Goal: Task Accomplishment & Management: Complete application form

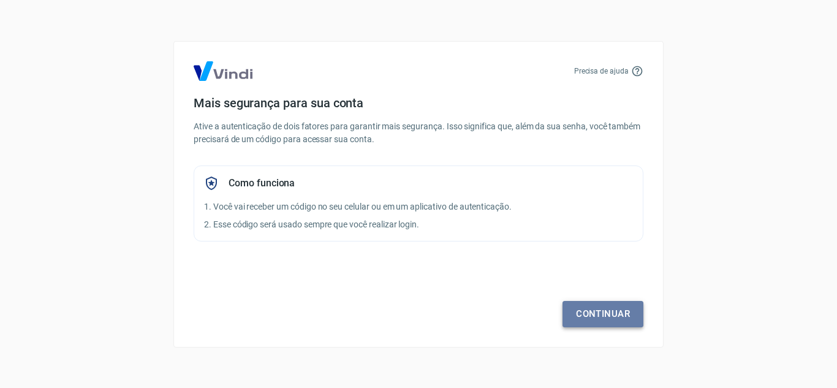
click at [619, 319] on link "Continuar" at bounding box center [602, 314] width 81 height 26
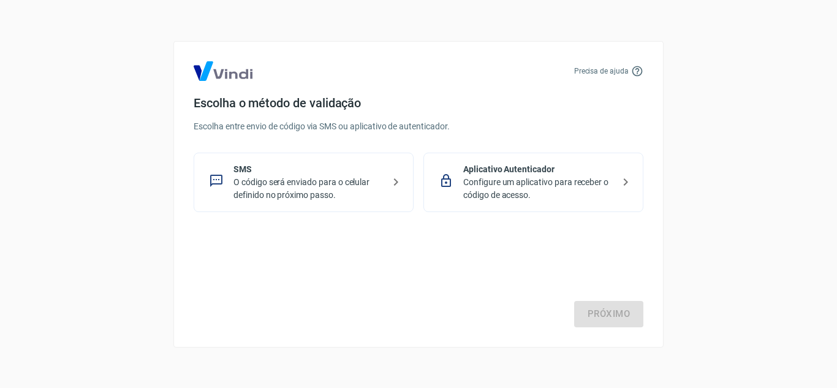
click at [339, 172] on p "SMS" at bounding box center [308, 169] width 150 height 13
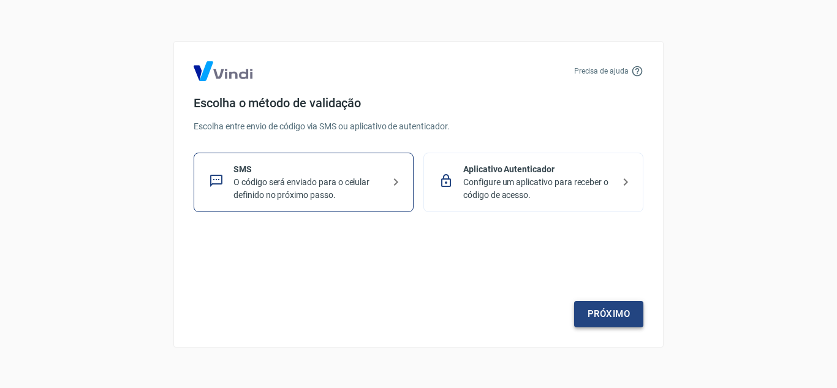
click at [607, 309] on link "Próximo" at bounding box center [608, 314] width 69 height 26
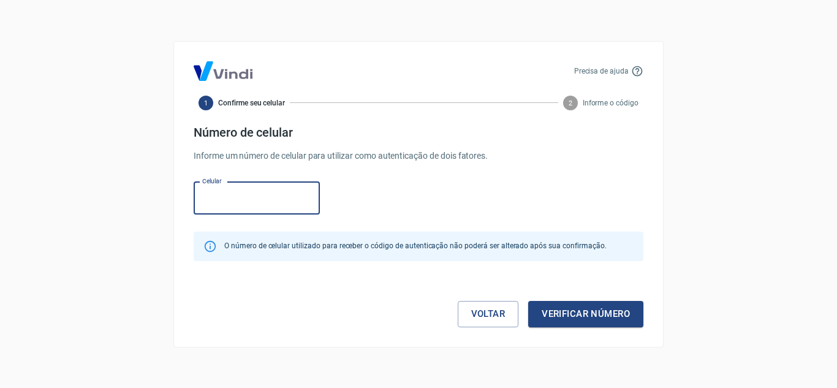
click at [249, 203] on input "Celular" at bounding box center [257, 198] width 126 height 32
type input "(21) 99100-2625"
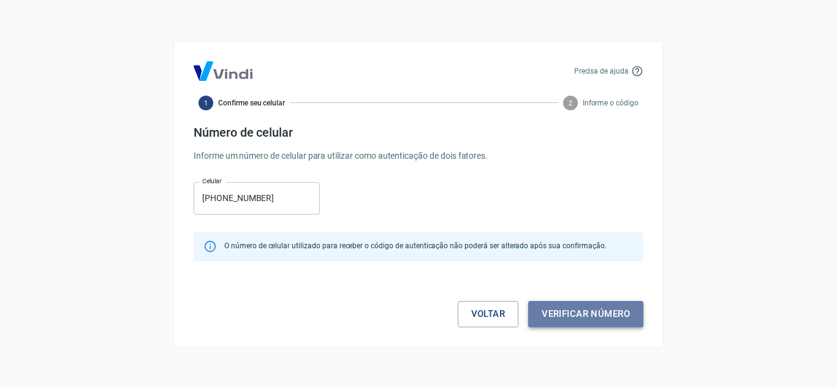
click at [614, 312] on button "Verificar número" at bounding box center [585, 314] width 115 height 26
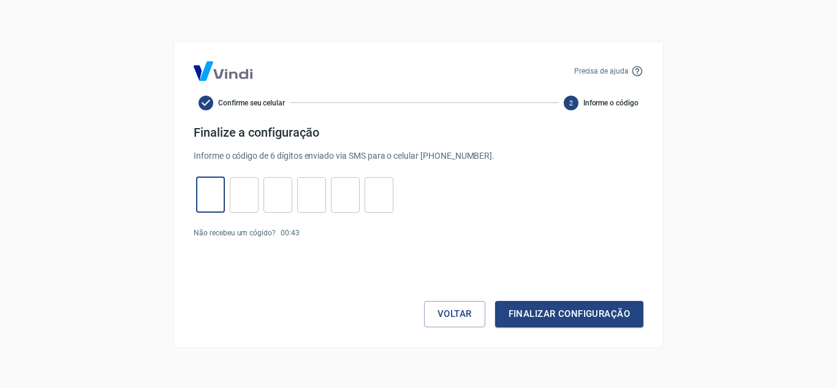
click at [205, 195] on input "tel" at bounding box center [210, 194] width 29 height 26
type input "6"
type input "2"
type input "5"
type input "2"
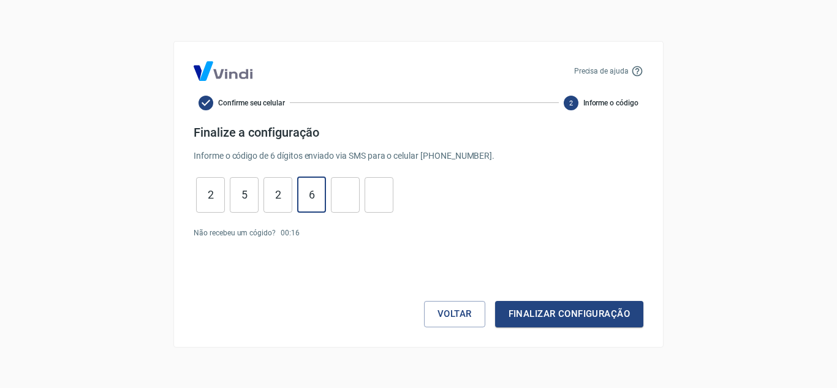
type input "6"
type input "2"
type input "9"
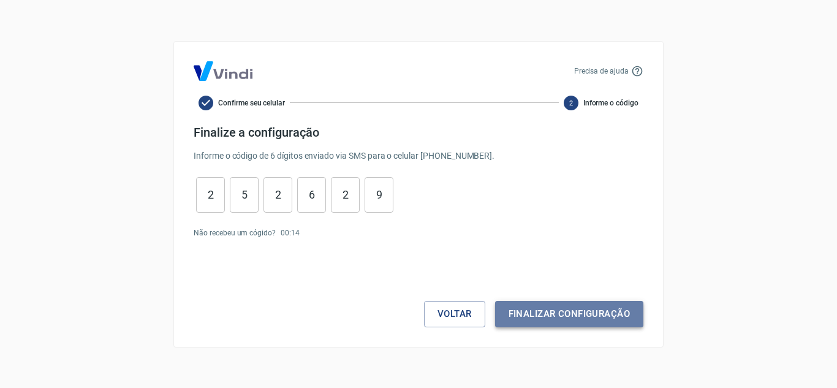
click at [551, 310] on button "Finalizar configuração" at bounding box center [569, 314] width 148 height 26
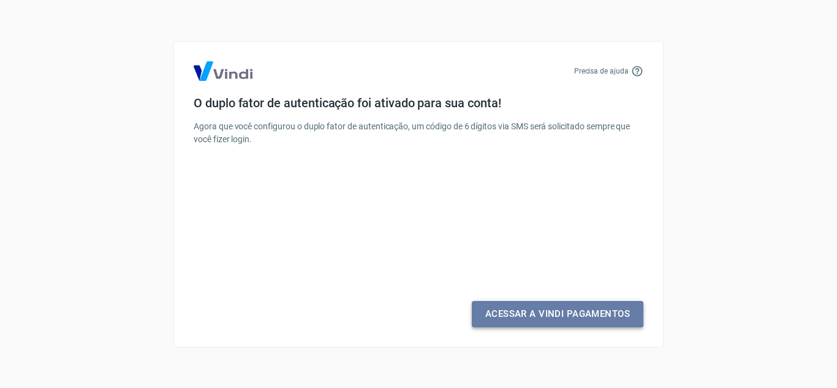
click at [556, 312] on link "Acessar a Vindi Pagamentos" at bounding box center [558, 314] width 172 height 26
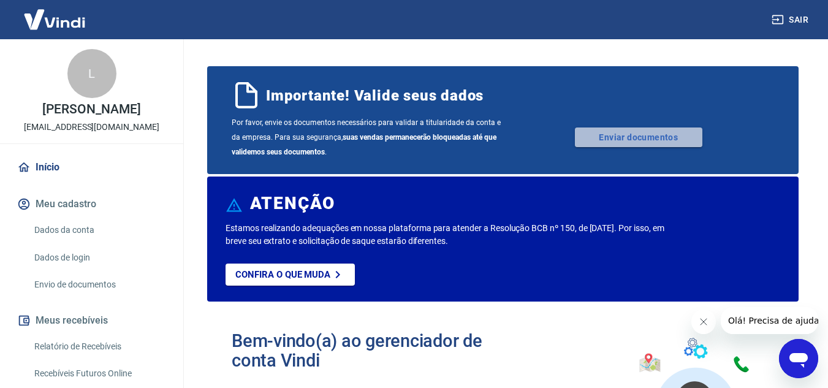
click at [624, 135] on link "Enviar documentos" at bounding box center [638, 137] width 127 height 20
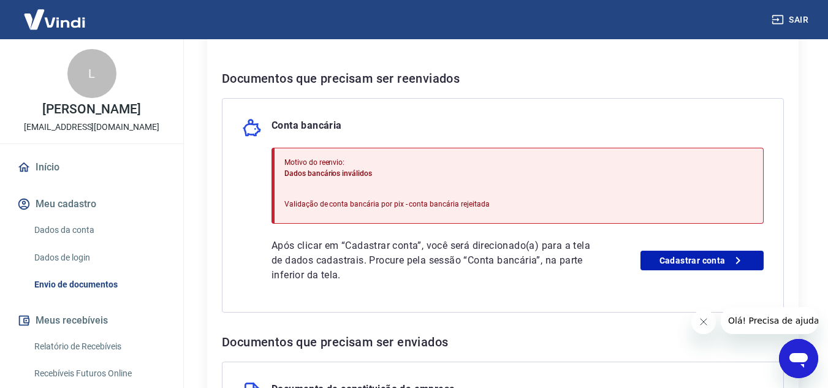
scroll to position [243, 0]
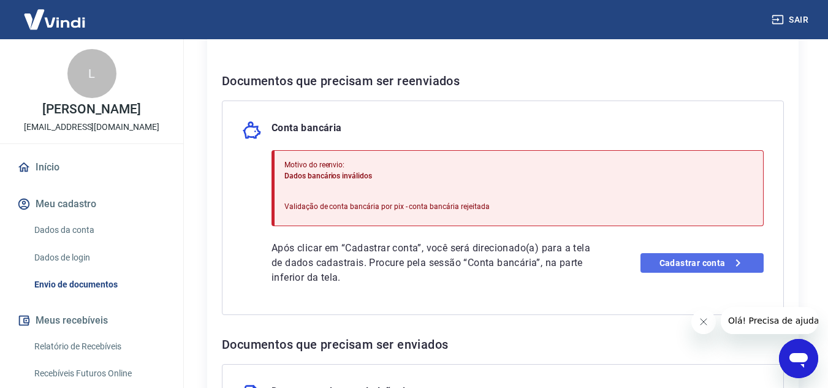
click at [687, 265] on link "Cadastrar conta" at bounding box center [701, 263] width 123 height 20
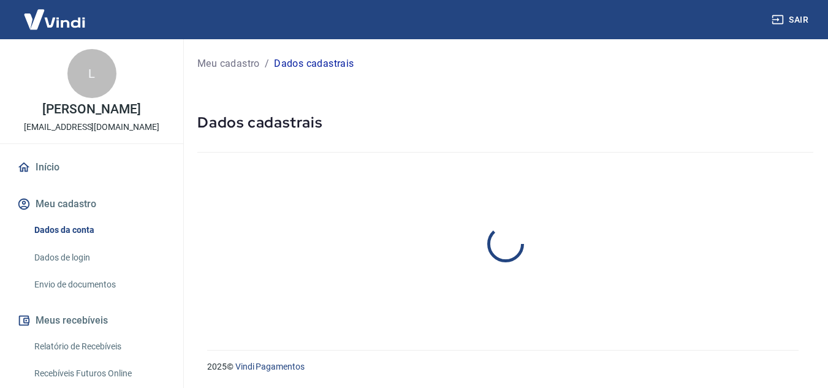
select select "RJ"
select select "business"
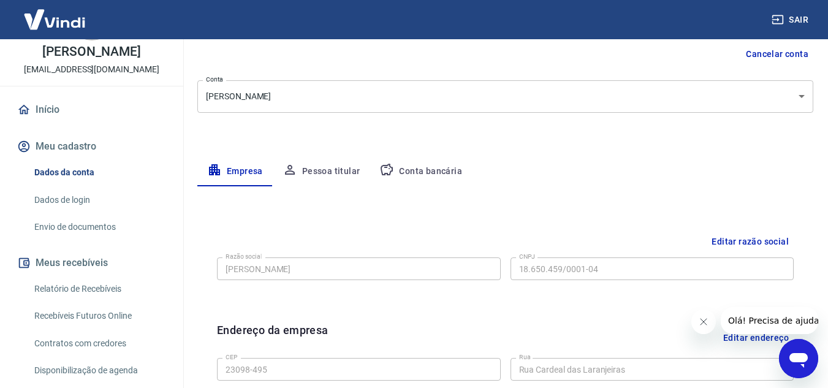
scroll to position [58, 0]
click at [58, 212] on link "Dados de login" at bounding box center [98, 199] width 139 height 25
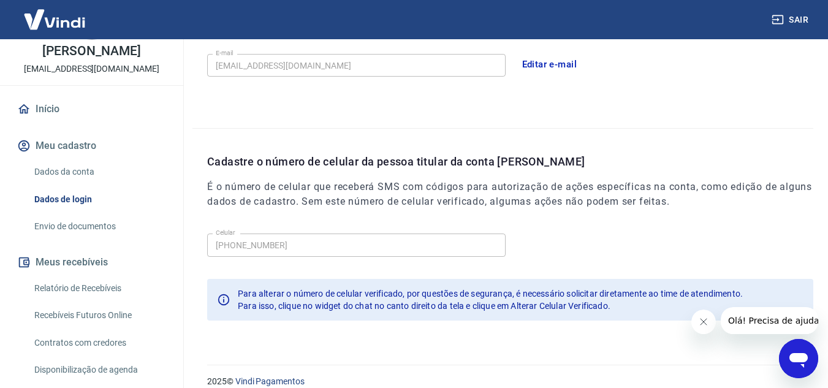
scroll to position [397, 0]
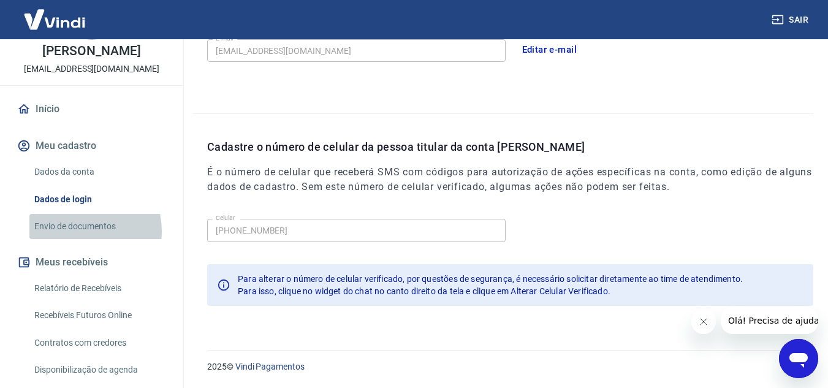
click at [79, 239] on link "Envio de documentos" at bounding box center [98, 226] width 139 height 25
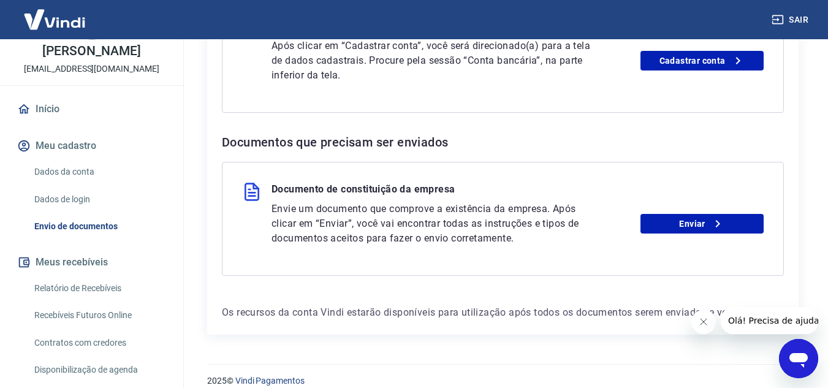
scroll to position [459, 0]
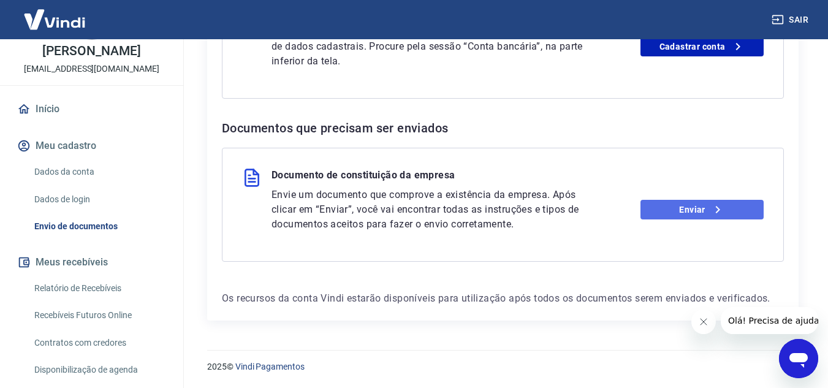
click at [695, 210] on link "Enviar" at bounding box center [701, 210] width 123 height 20
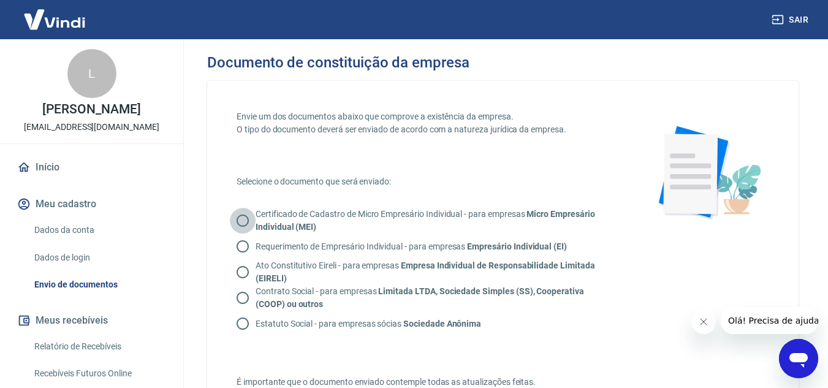
click at [244, 219] on input "Certificado de Cadastro de Micro Empresário Individual - para empresas Micro Em…" at bounding box center [243, 221] width 26 height 26
radio input "true"
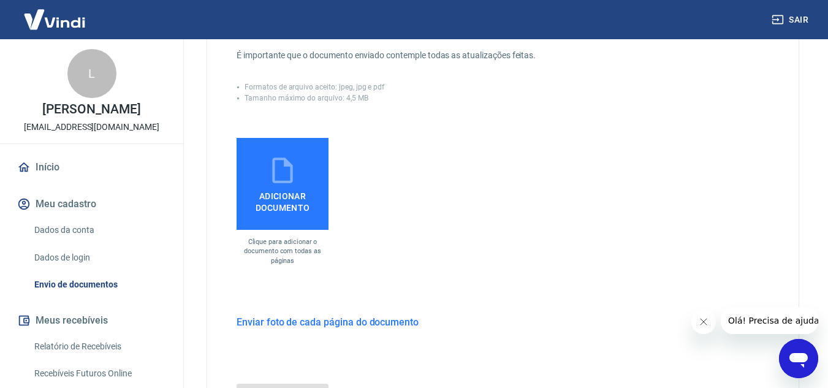
scroll to position [323, 0]
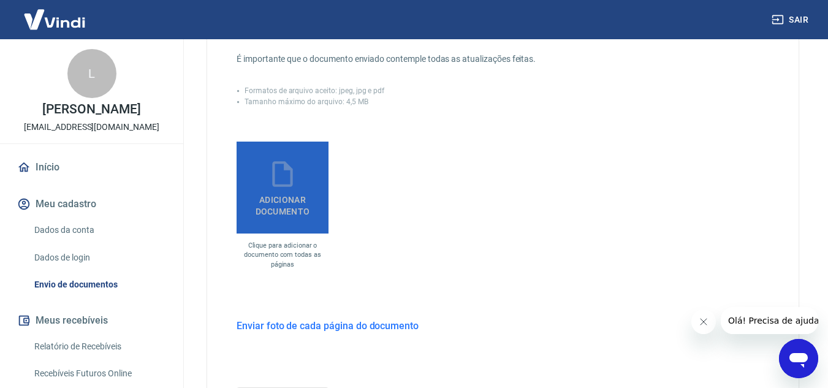
click at [284, 177] on icon at bounding box center [282, 174] width 31 height 31
click at [0, 0] on input "Adicionar documento" at bounding box center [0, 0] width 0 height 0
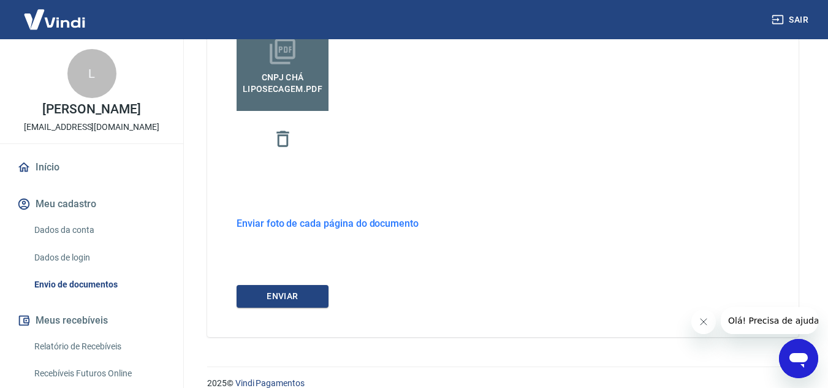
scroll to position [462, 0]
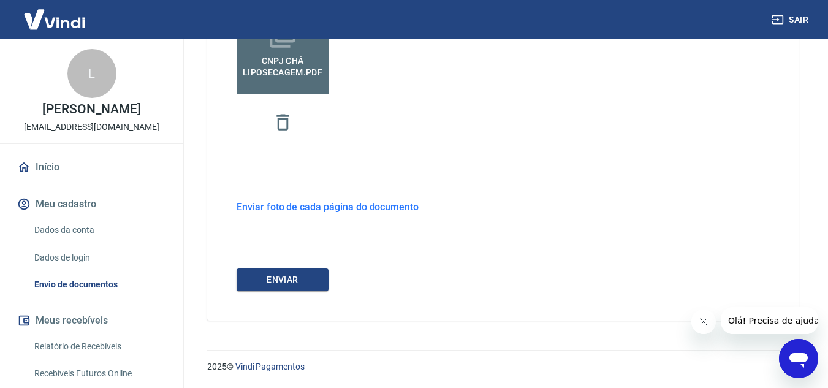
click at [285, 208] on h6 "Enviar foto de cada página do documento" at bounding box center [327, 206] width 182 height 15
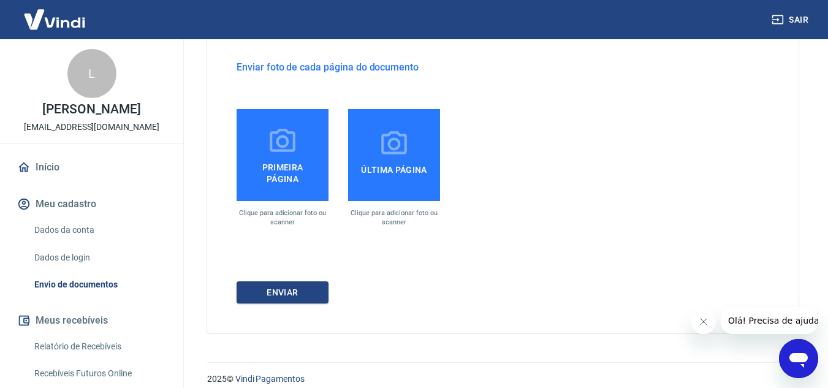
scroll to position [614, 0]
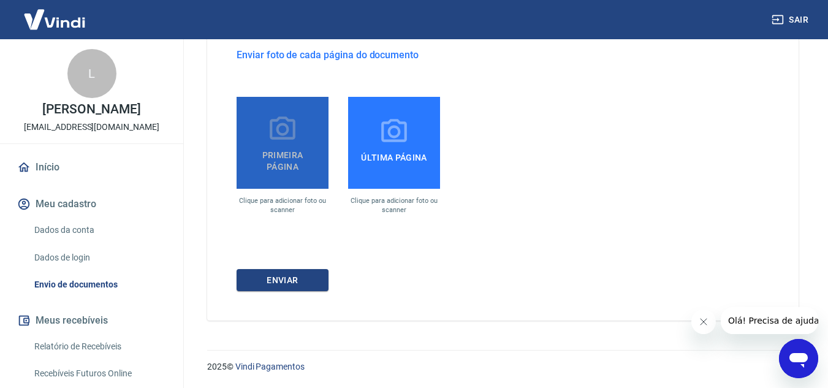
click at [274, 136] on icon at bounding box center [282, 129] width 31 height 31
click at [0, 0] on input "Primeira página" at bounding box center [0, 0] width 0 height 0
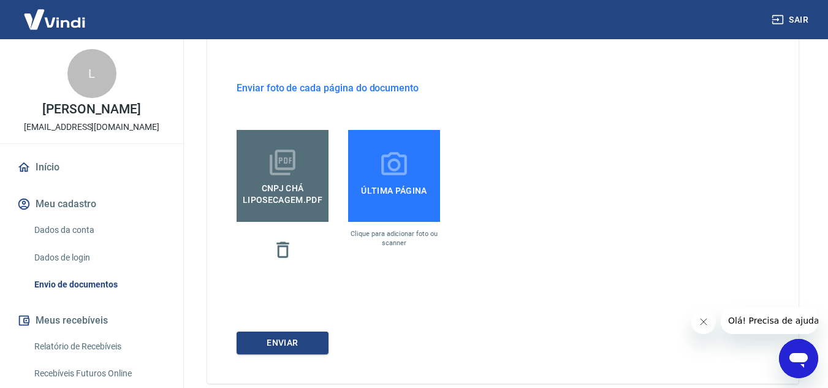
scroll to position [581, 0]
click at [283, 253] on icon "button" at bounding box center [282, 249] width 21 height 21
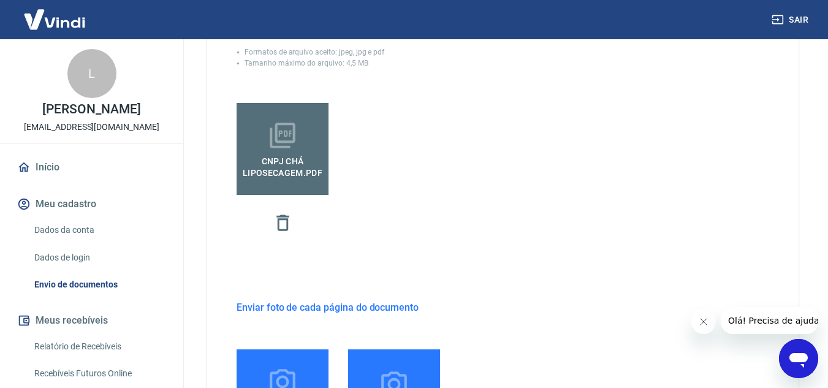
scroll to position [360, 0]
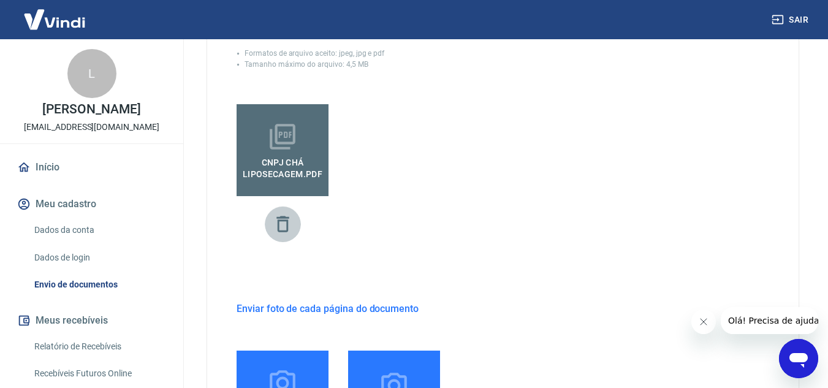
click at [282, 222] on icon "button" at bounding box center [282, 223] width 21 height 21
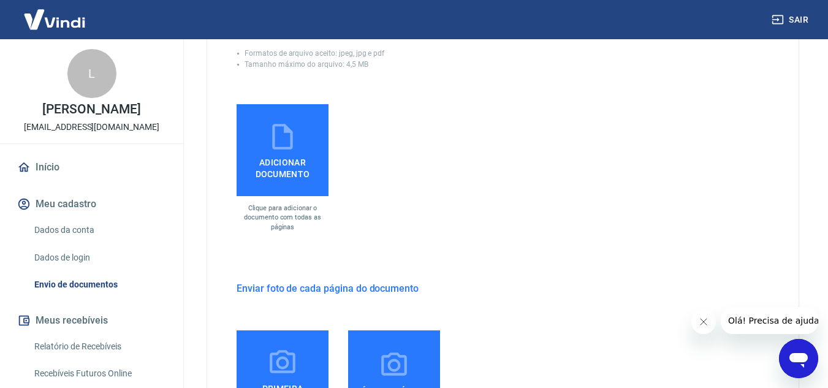
click at [284, 151] on icon at bounding box center [282, 136] width 31 height 31
click at [0, 0] on input "Adicionar documento" at bounding box center [0, 0] width 0 height 0
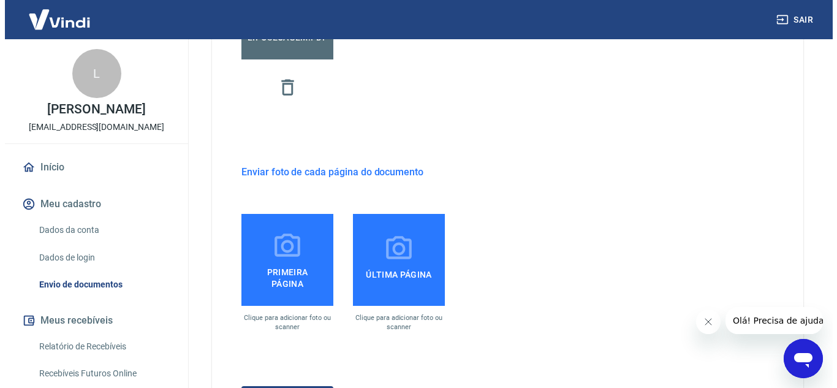
scroll to position [614, 0]
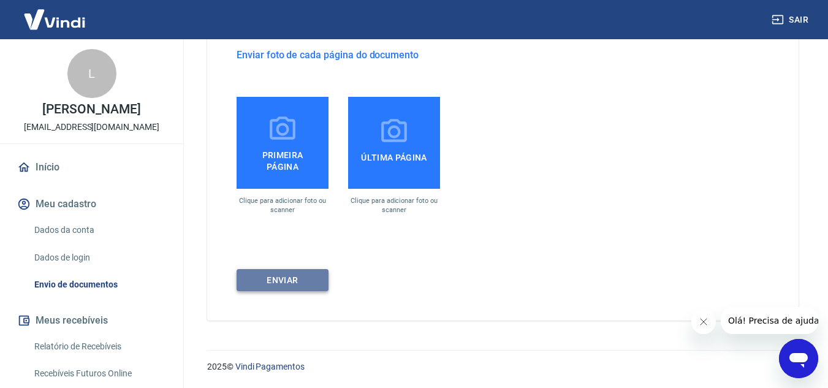
click at [291, 282] on button "ENVIAR" at bounding box center [282, 280] width 92 height 23
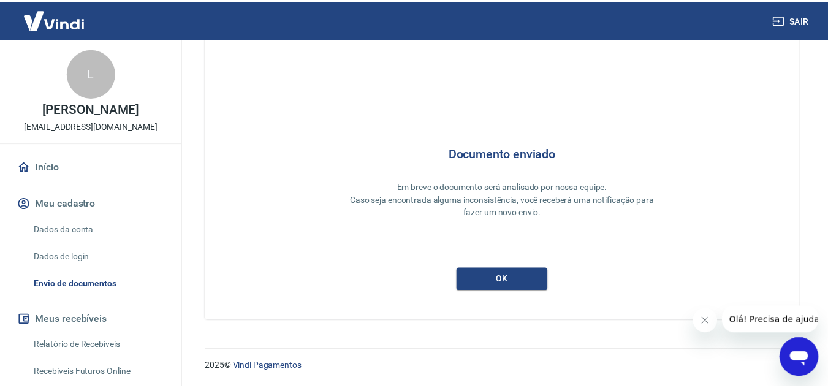
scroll to position [37, 0]
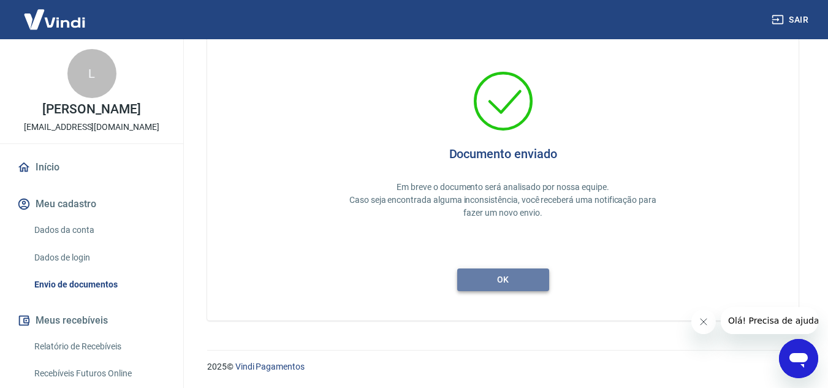
click at [500, 281] on button "ok" at bounding box center [503, 279] width 92 height 23
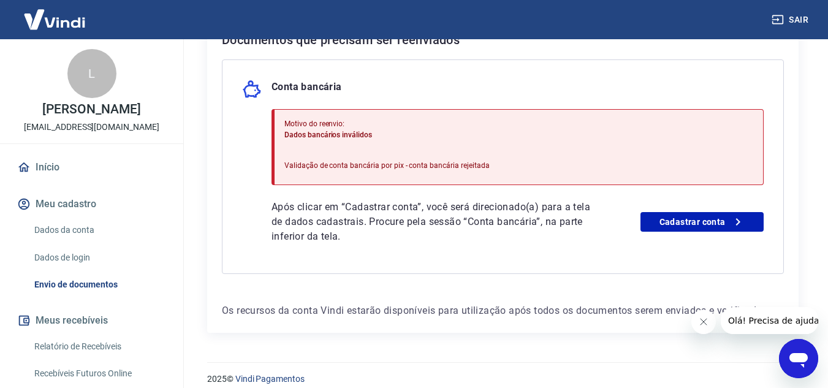
scroll to position [296, 0]
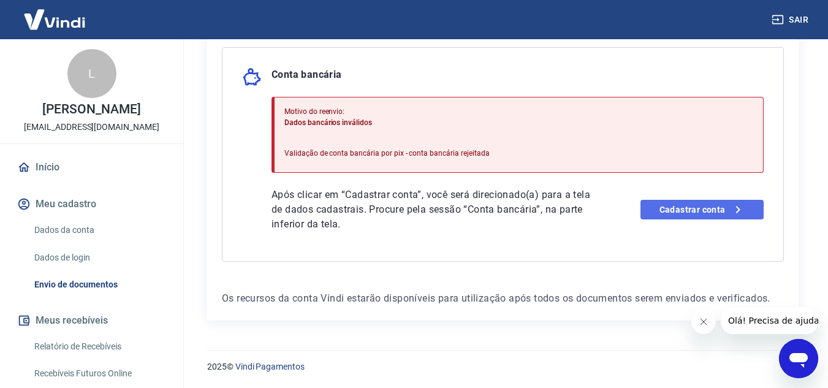
click at [669, 208] on link "Cadastrar conta" at bounding box center [701, 210] width 123 height 20
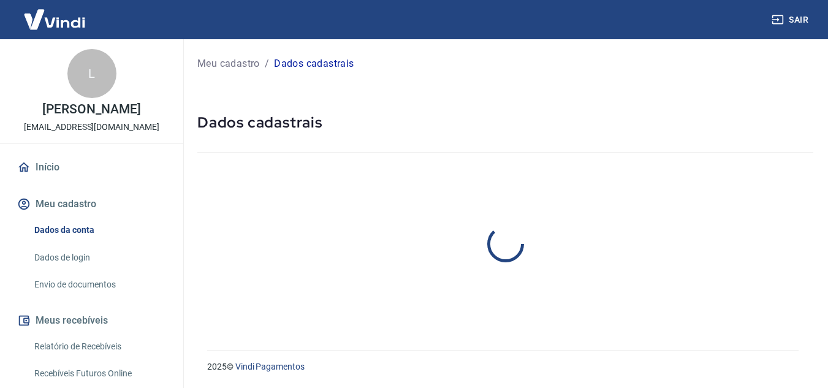
select select "RJ"
select select "business"
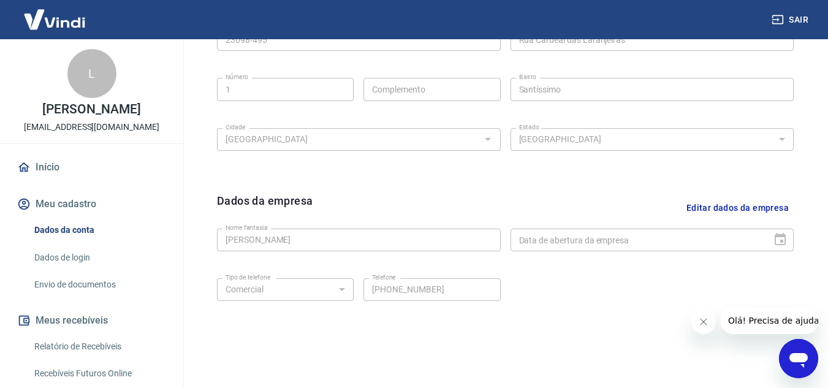
scroll to position [496, 0]
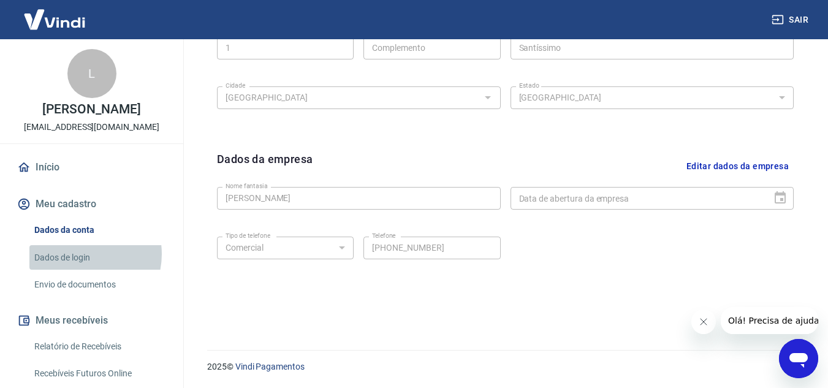
click at [80, 267] on link "Dados de login" at bounding box center [98, 257] width 139 height 25
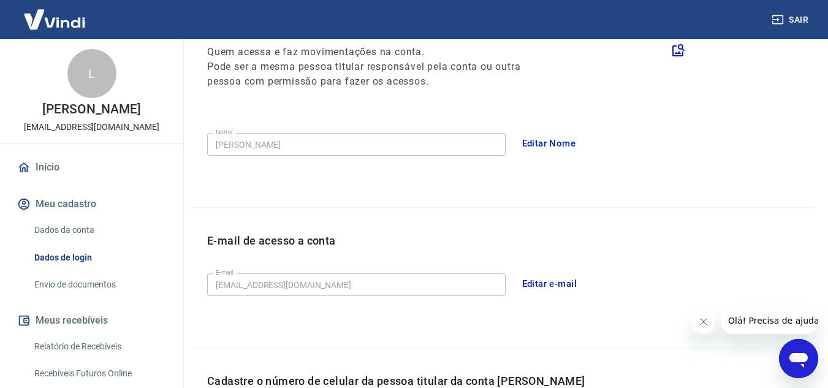
scroll to position [397, 0]
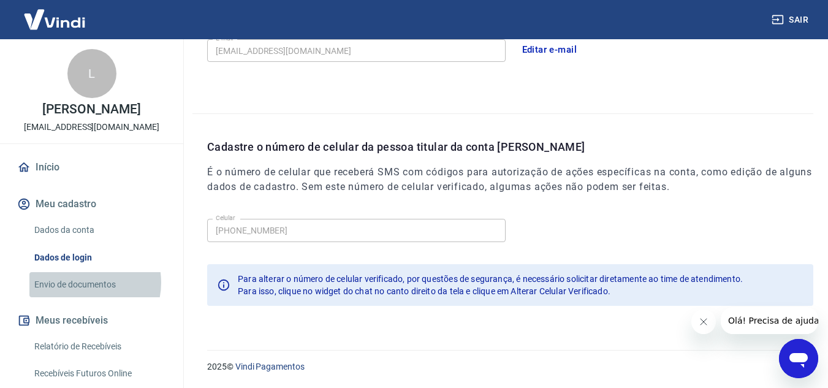
click at [82, 295] on link "Envio de documentos" at bounding box center [98, 284] width 139 height 25
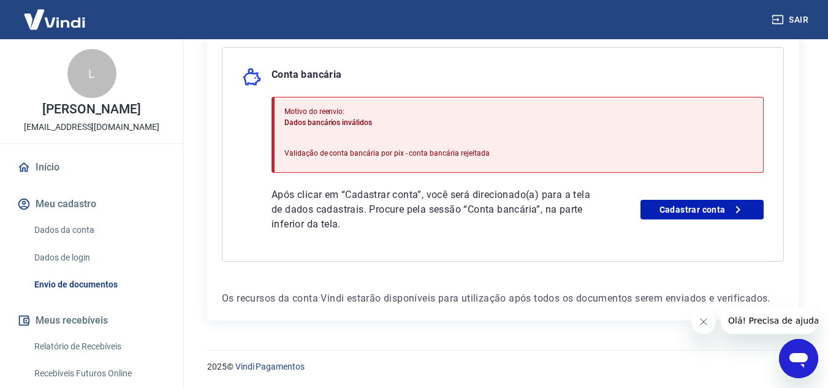
scroll to position [295, 0]
click at [686, 208] on link "Cadastrar conta" at bounding box center [701, 210] width 123 height 20
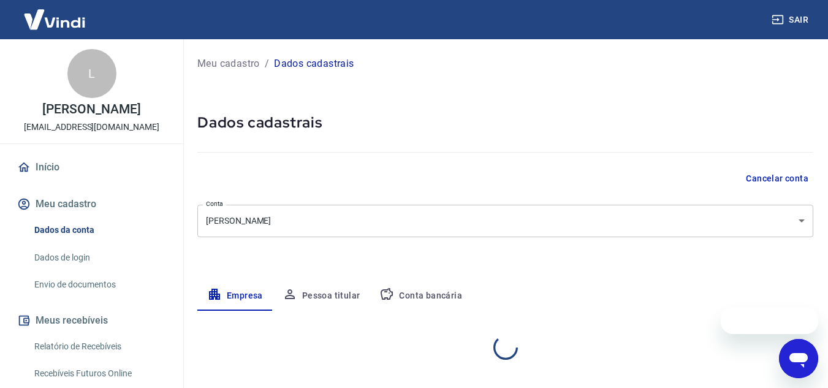
select select "RJ"
select select "business"
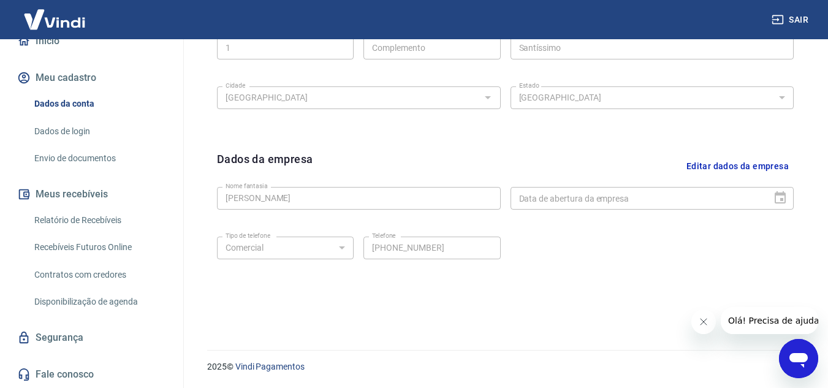
scroll to position [139, 0]
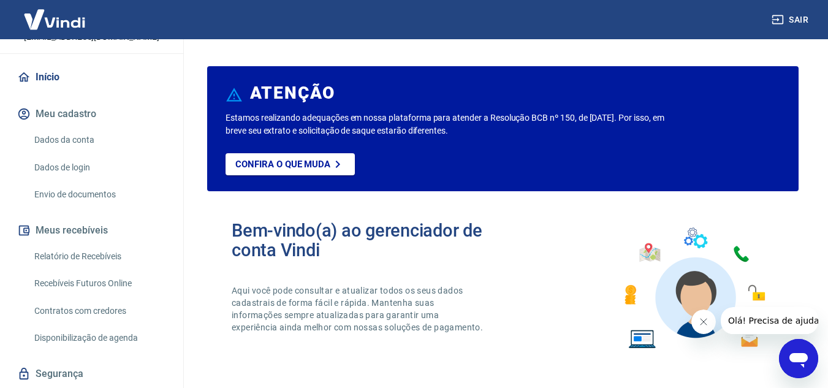
scroll to position [90, 0]
click at [76, 207] on link "Envio de documentos" at bounding box center [98, 194] width 139 height 25
